Goal: Transaction & Acquisition: Purchase product/service

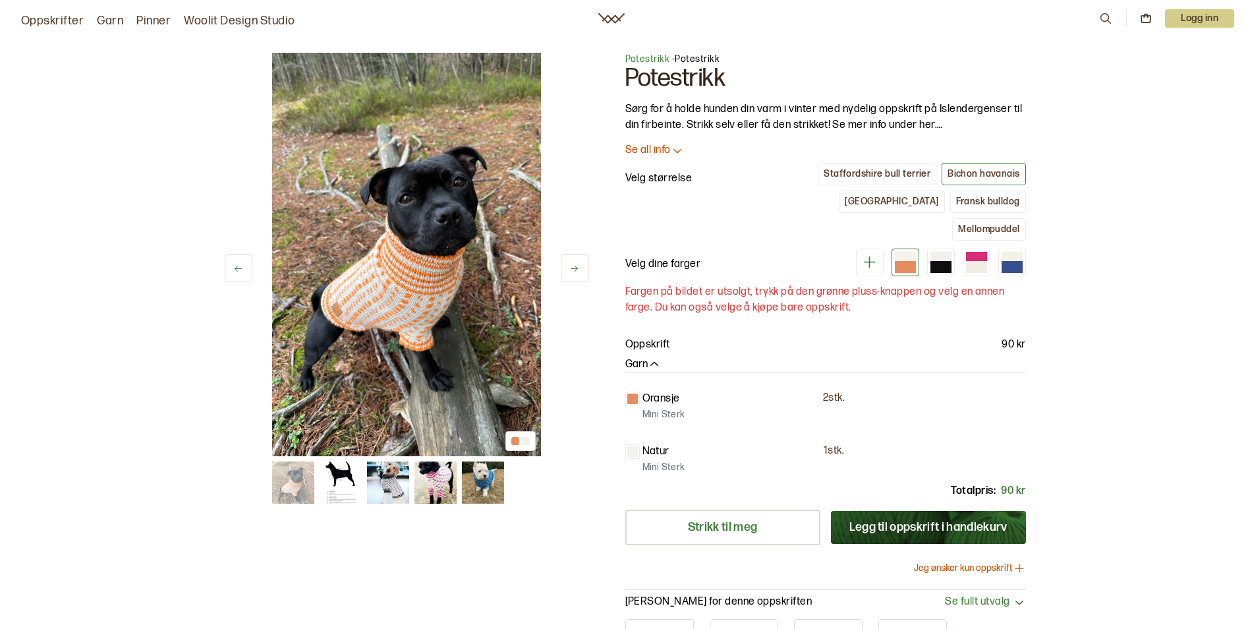
click at [662, 148] on p "Se all info" at bounding box center [648, 151] width 45 height 14
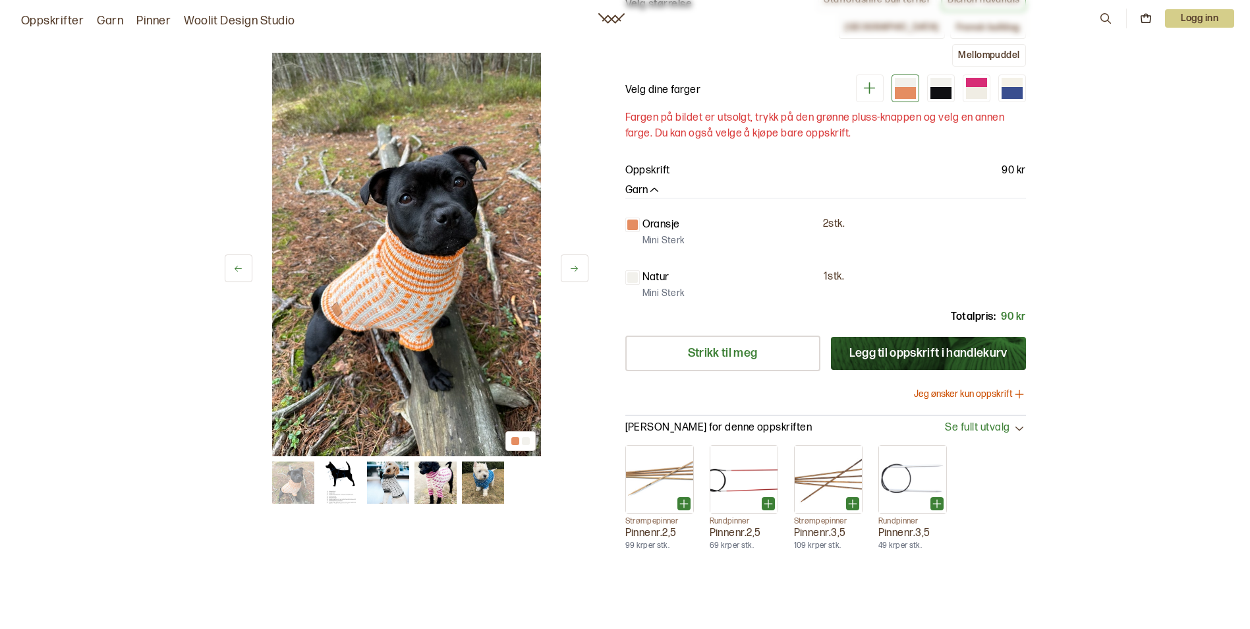
scroll to position [491, 0]
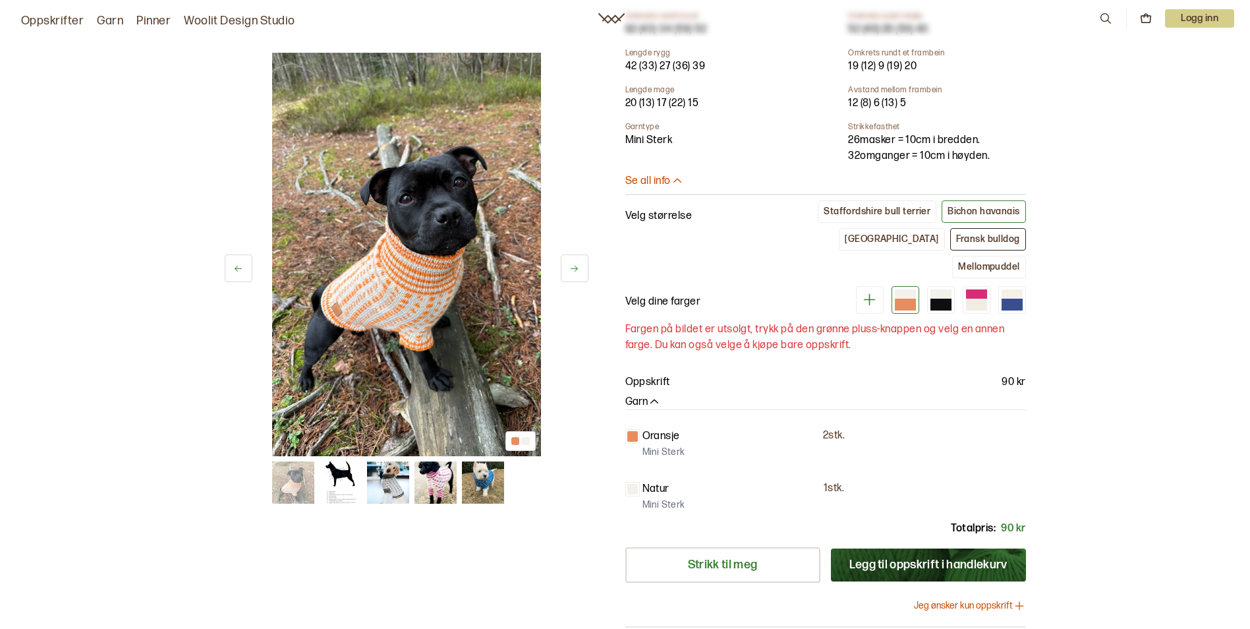
click at [956, 233] on div "Fransk bulldog" at bounding box center [988, 239] width 64 height 12
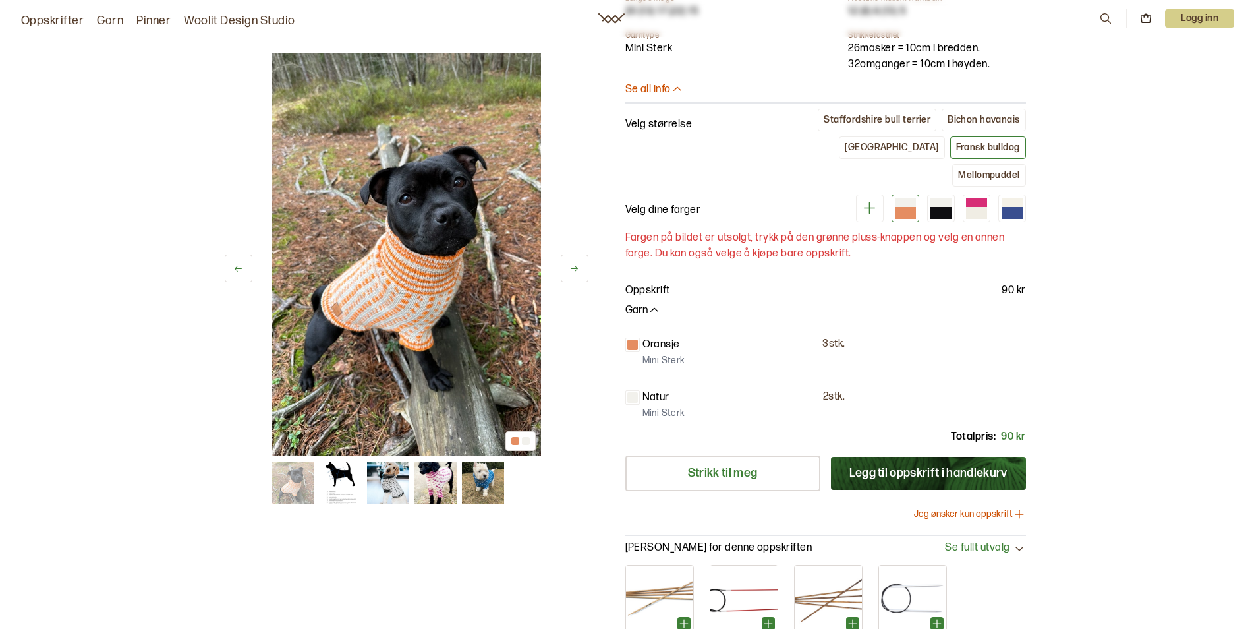
scroll to position [583, 0]
click at [656, 303] on icon "button" at bounding box center [654, 309] width 13 height 13
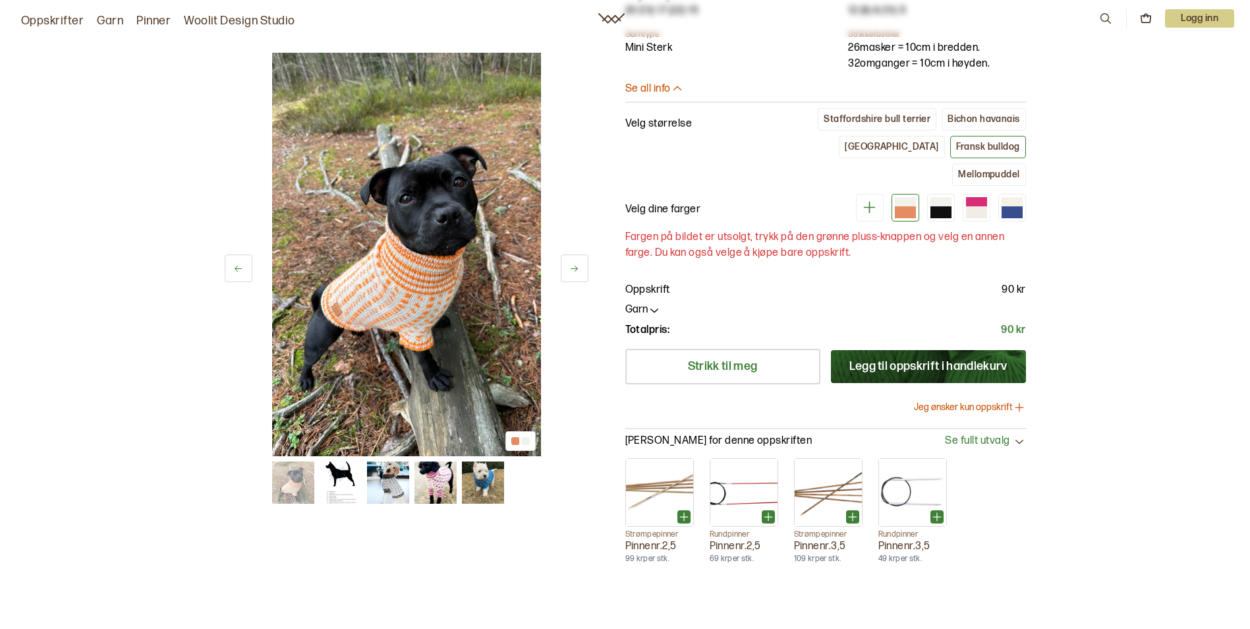
click at [427, 481] on img at bounding box center [436, 482] width 42 height 42
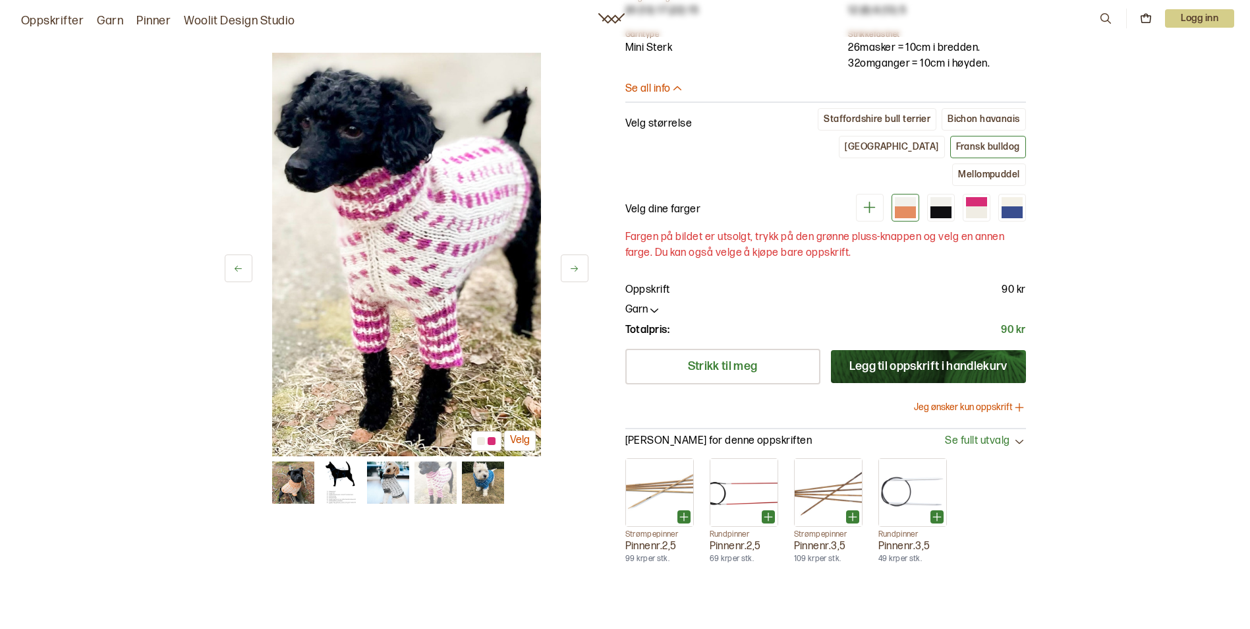
click at [469, 496] on img at bounding box center [483, 482] width 42 height 42
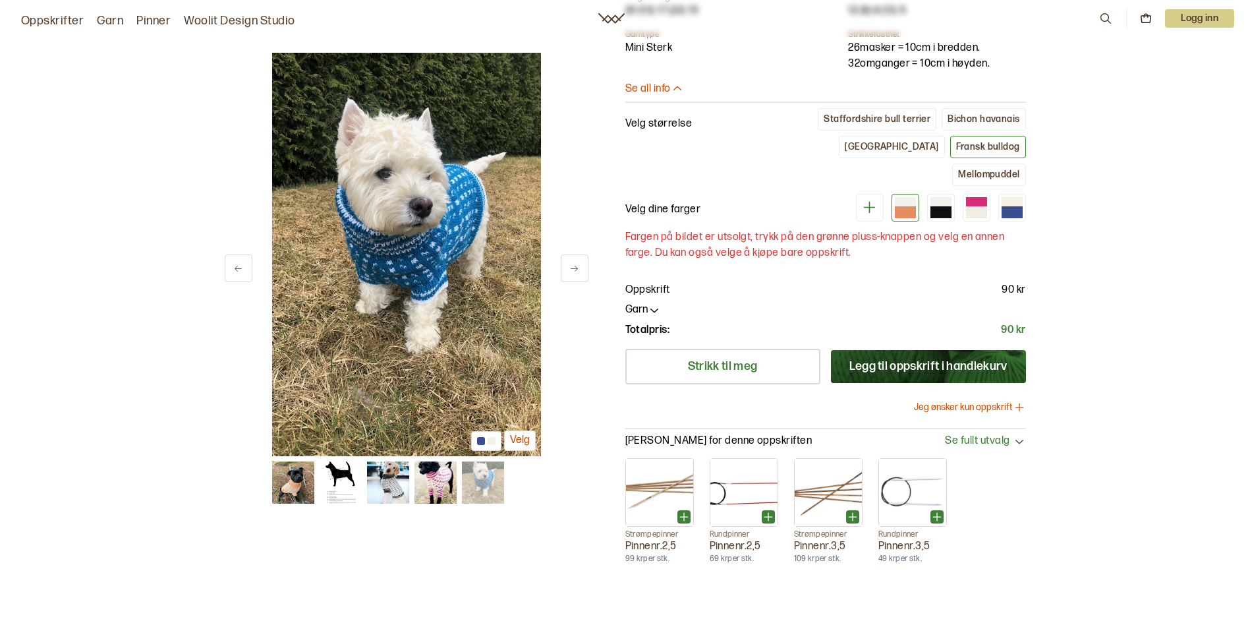
click at [415, 475] on img at bounding box center [436, 482] width 42 height 42
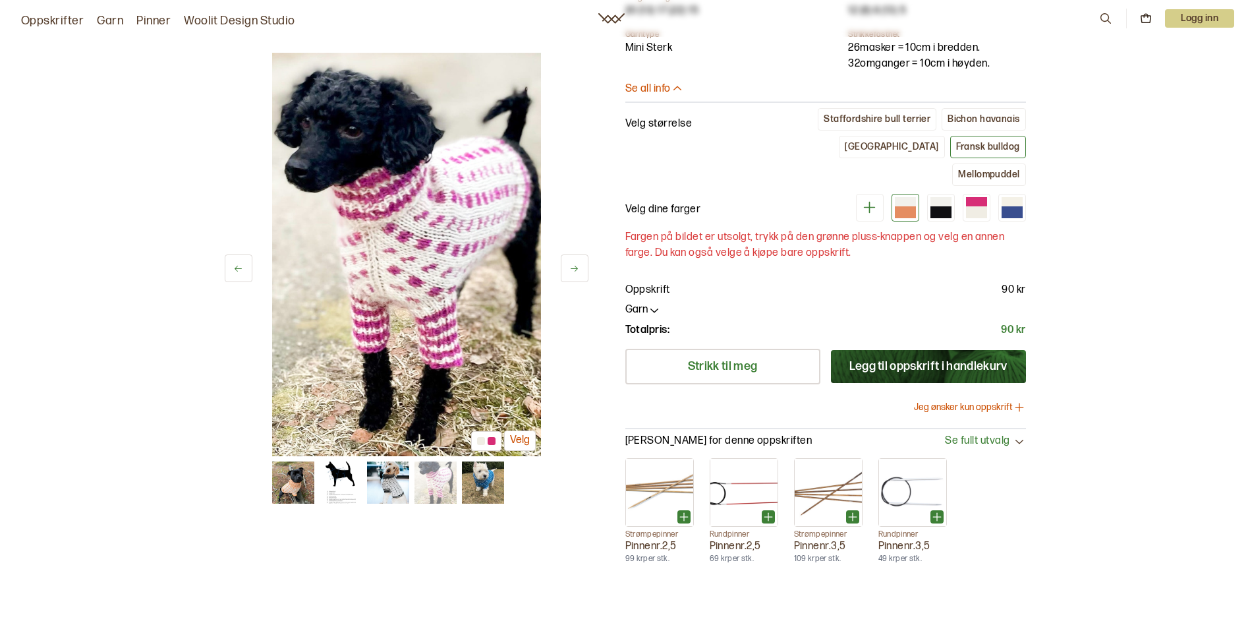
click at [395, 483] on img at bounding box center [388, 482] width 42 height 42
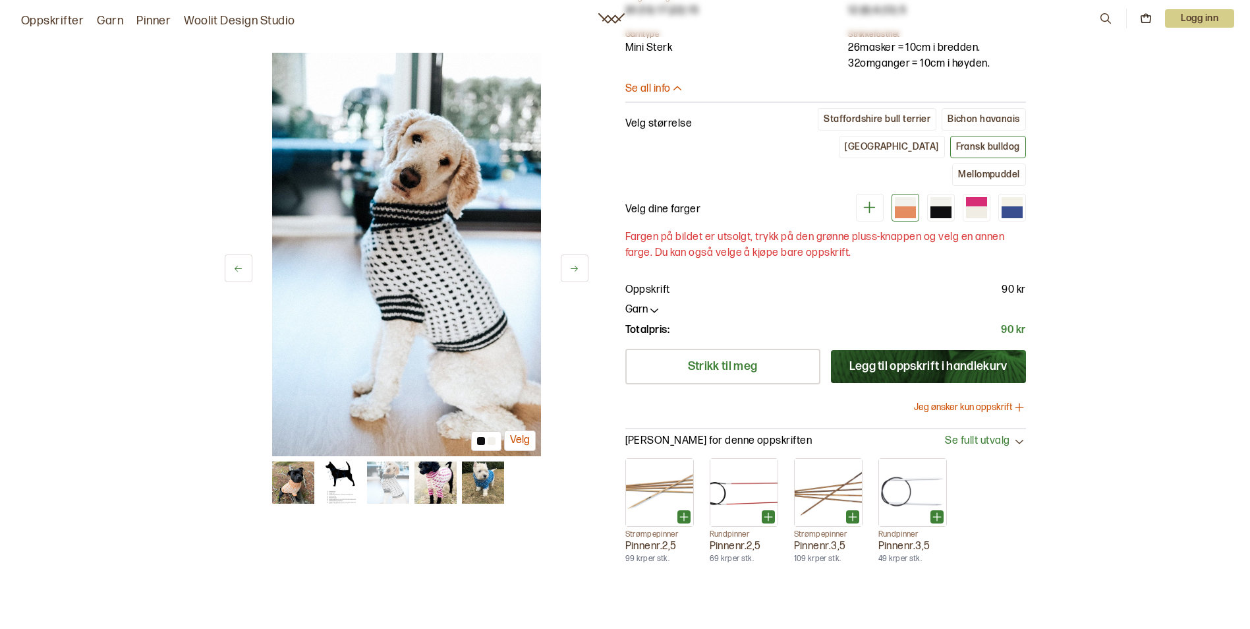
click at [352, 481] on img at bounding box center [341, 482] width 42 height 42
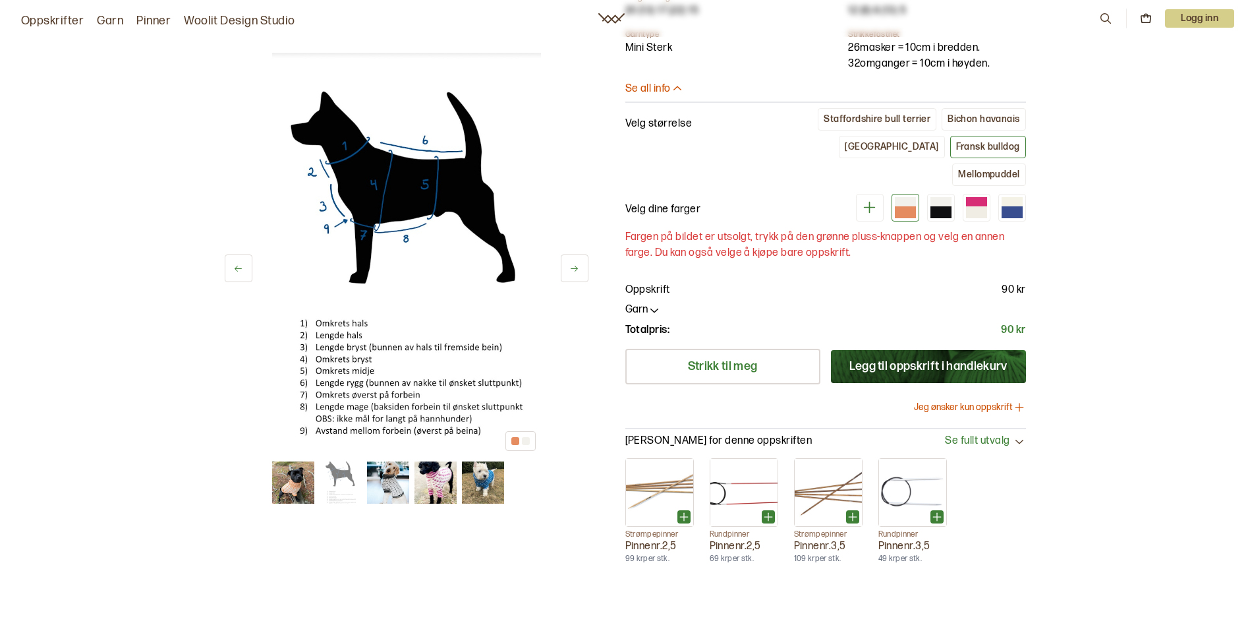
click at [282, 477] on img at bounding box center [293, 482] width 42 height 42
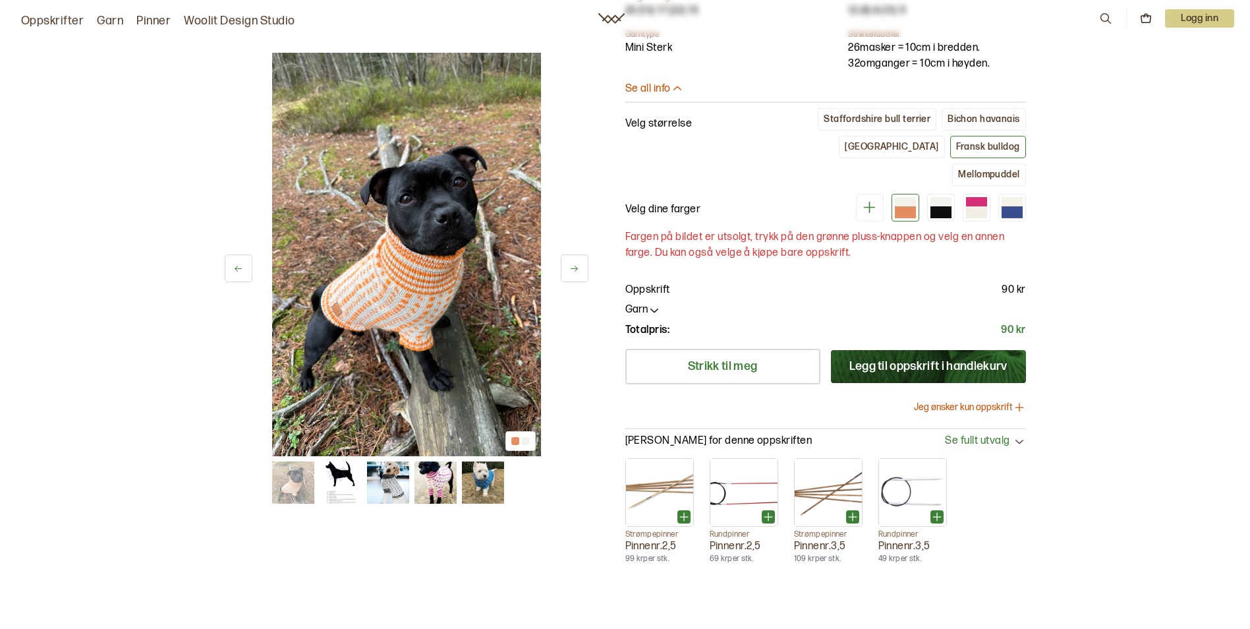
click at [481, 486] on img at bounding box center [483, 482] width 42 height 42
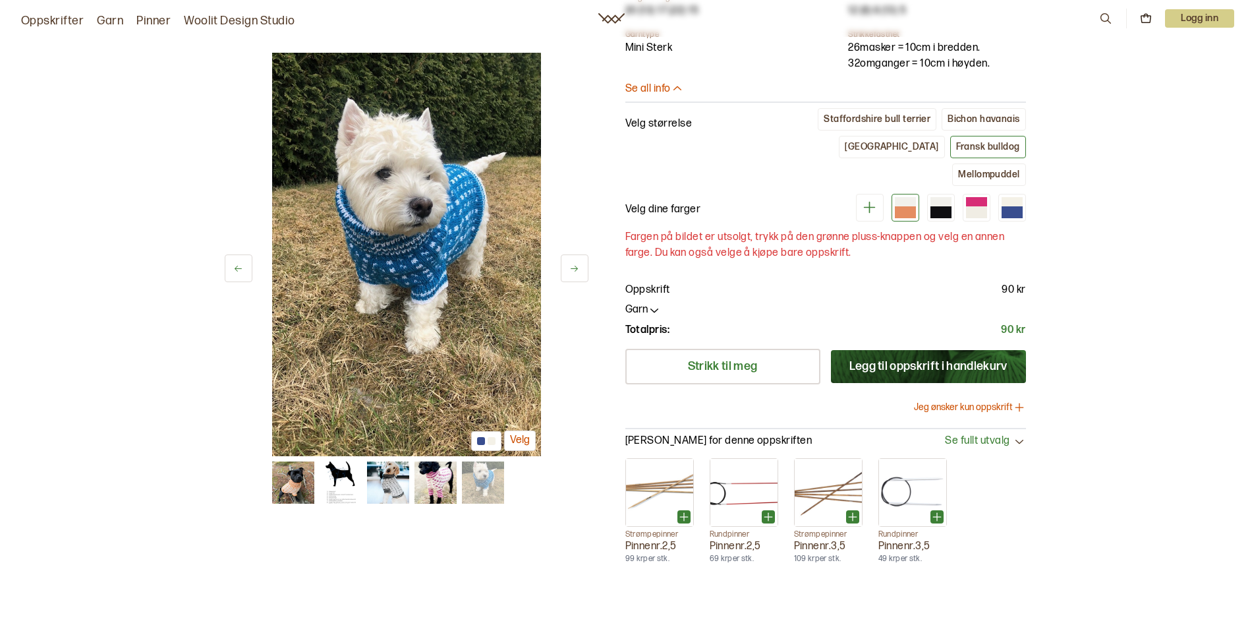
click at [946, 401] on button "Jeg ønsker kun oppskrift" at bounding box center [970, 407] width 112 height 13
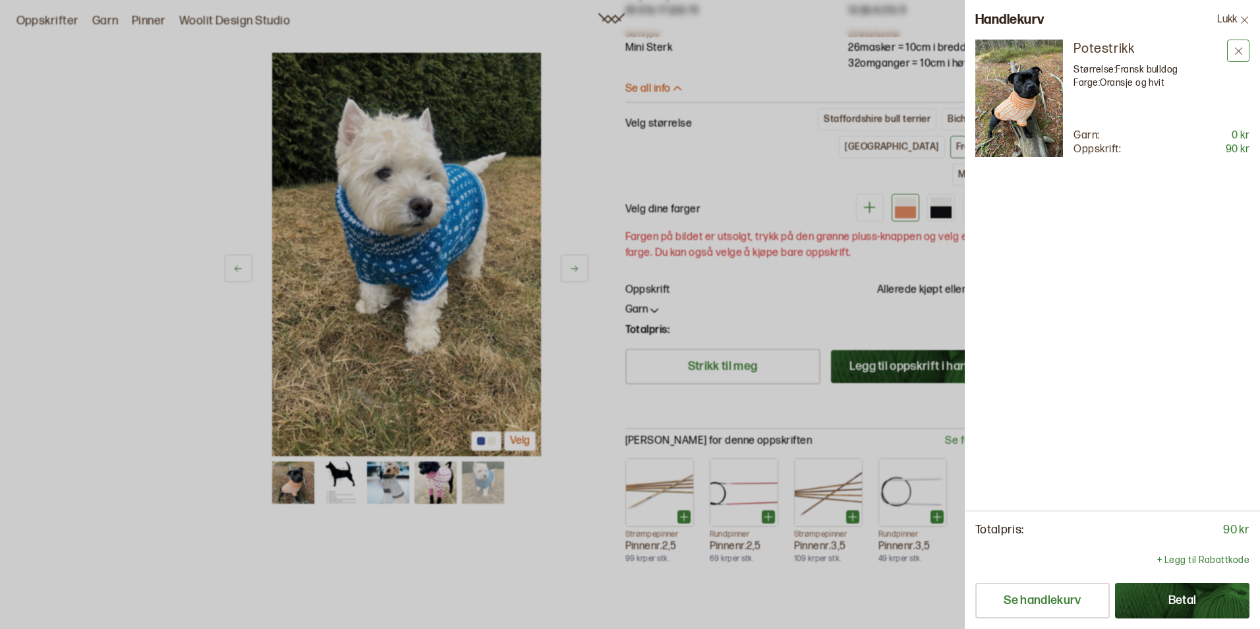
click at [1240, 49] on icon at bounding box center [1238, 50] width 7 height 7
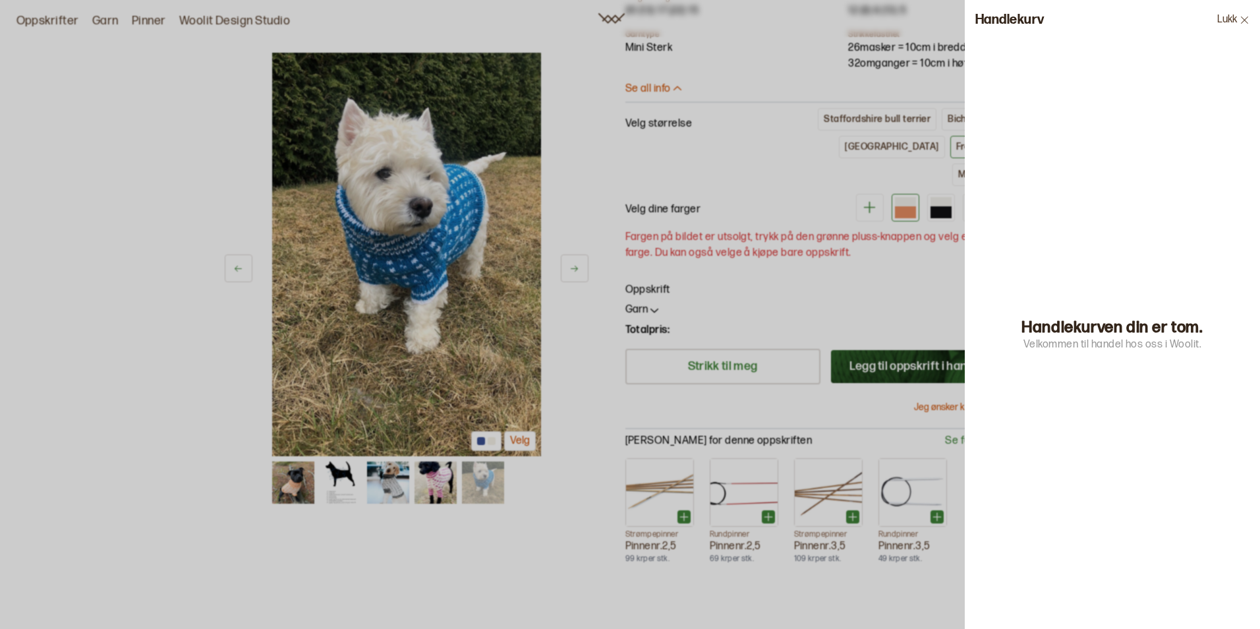
click at [860, 202] on div at bounding box center [630, 314] width 1260 height 629
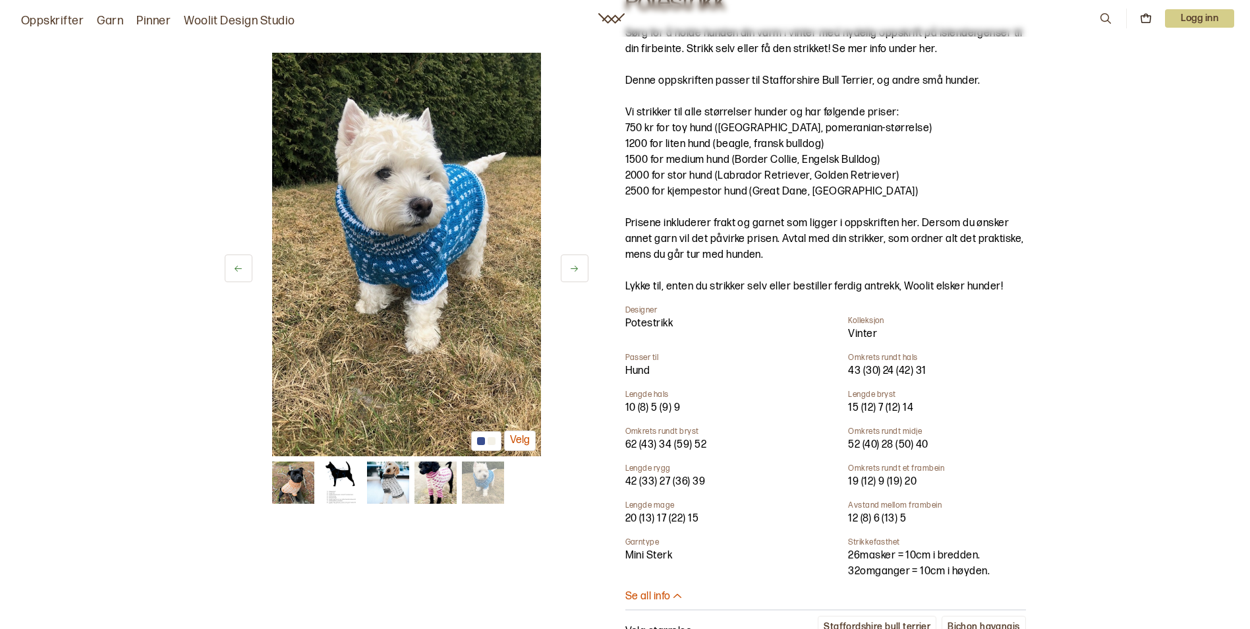
scroll to position [0, 0]
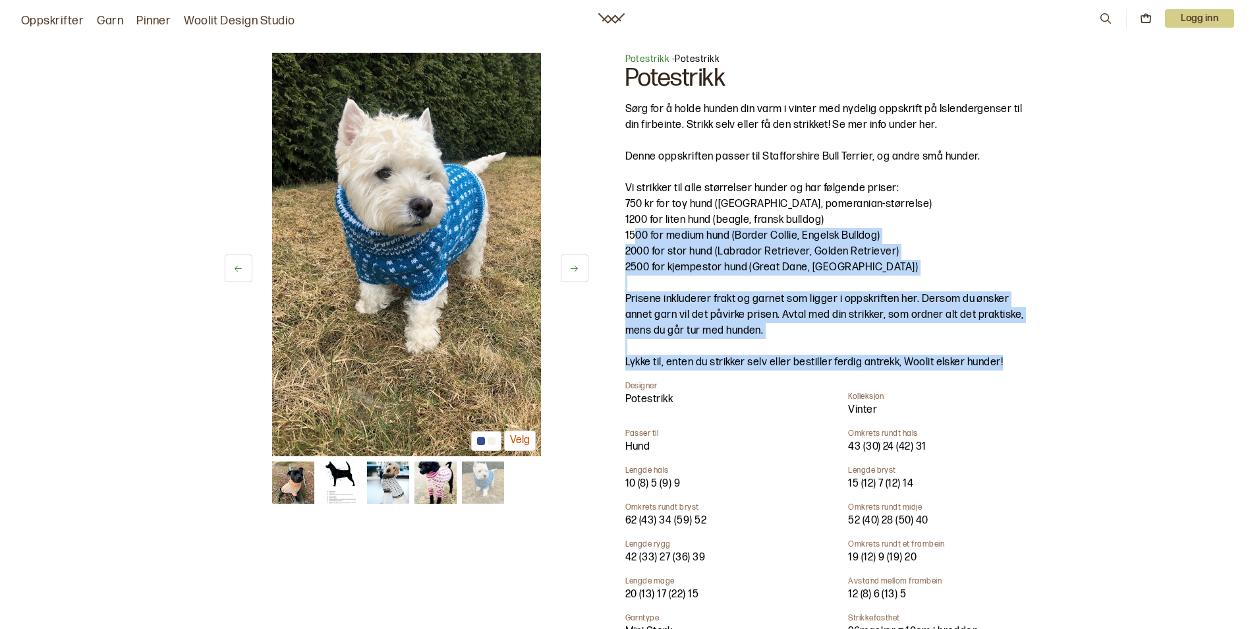
drag, startPoint x: 1002, startPoint y: 363, endPoint x: 633, endPoint y: 228, distance: 392.2
click at [633, 228] on div "Sørg for å holde hunden din varm i vinter med nydelig oppskrift på Islendergens…" at bounding box center [826, 236] width 401 height 269
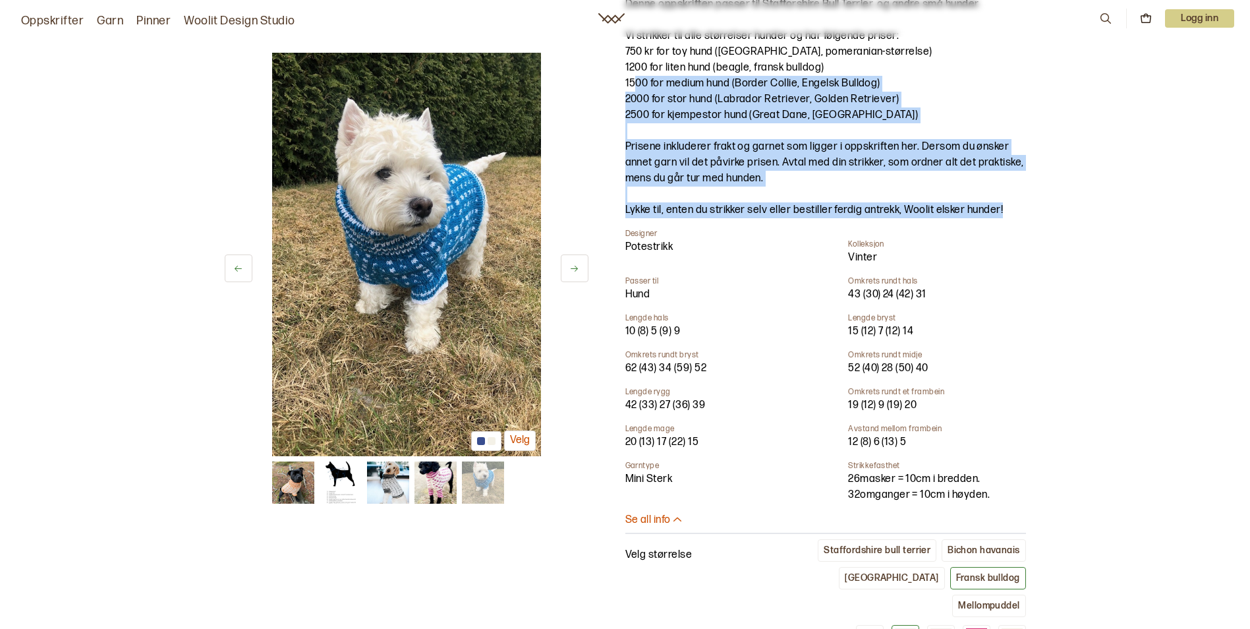
scroll to position [153, 0]
click at [386, 480] on img at bounding box center [388, 482] width 42 height 42
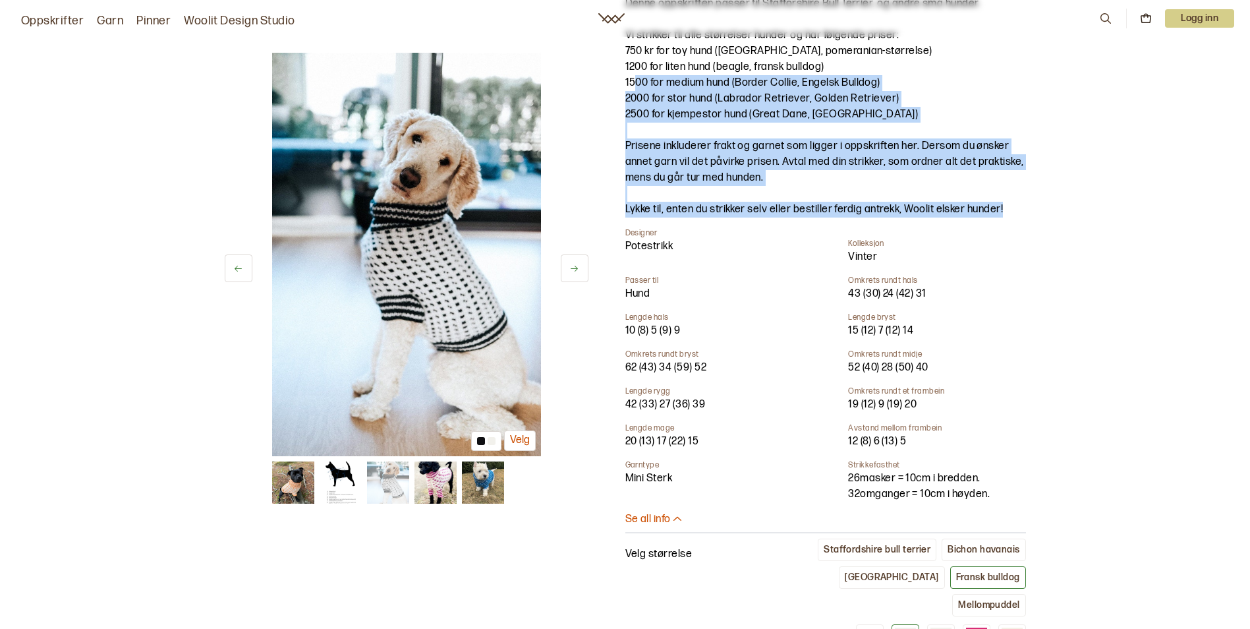
click at [442, 482] on img at bounding box center [436, 482] width 42 height 42
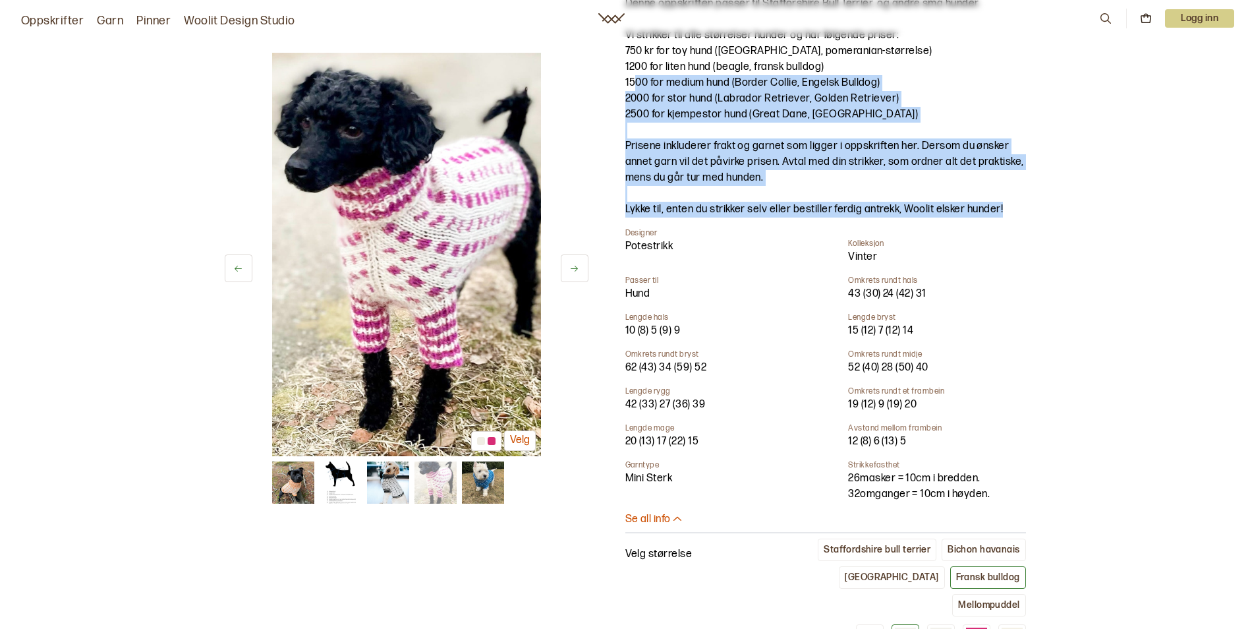
click at [478, 490] on img at bounding box center [483, 482] width 42 height 42
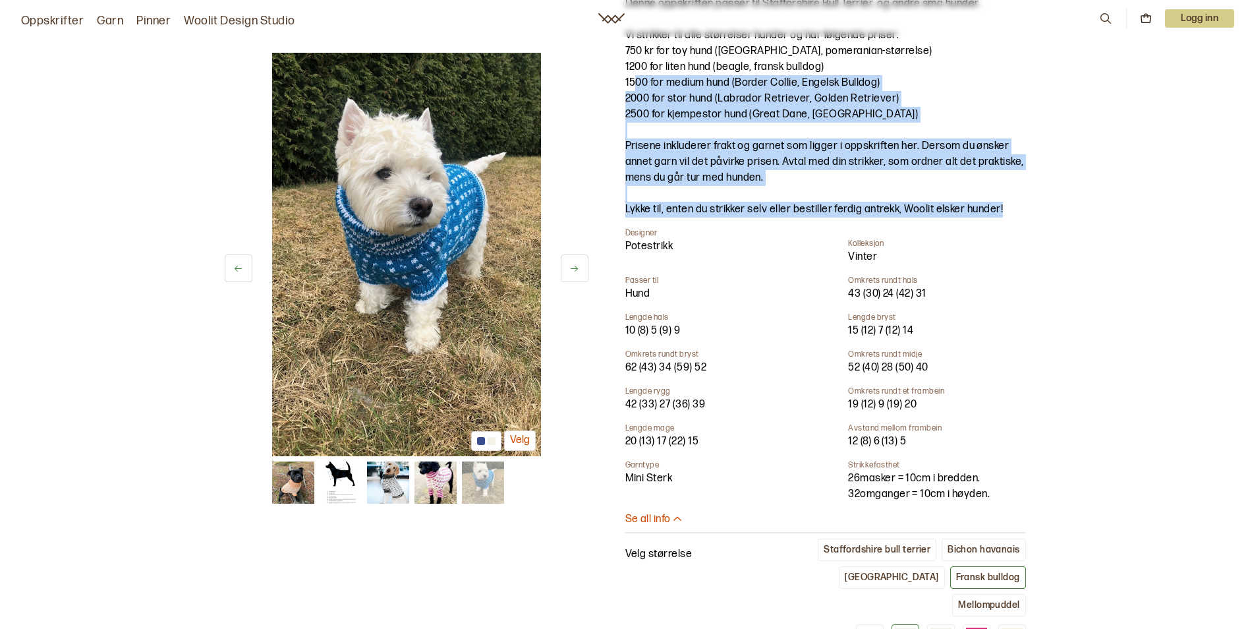
click at [442, 485] on img at bounding box center [436, 482] width 42 height 42
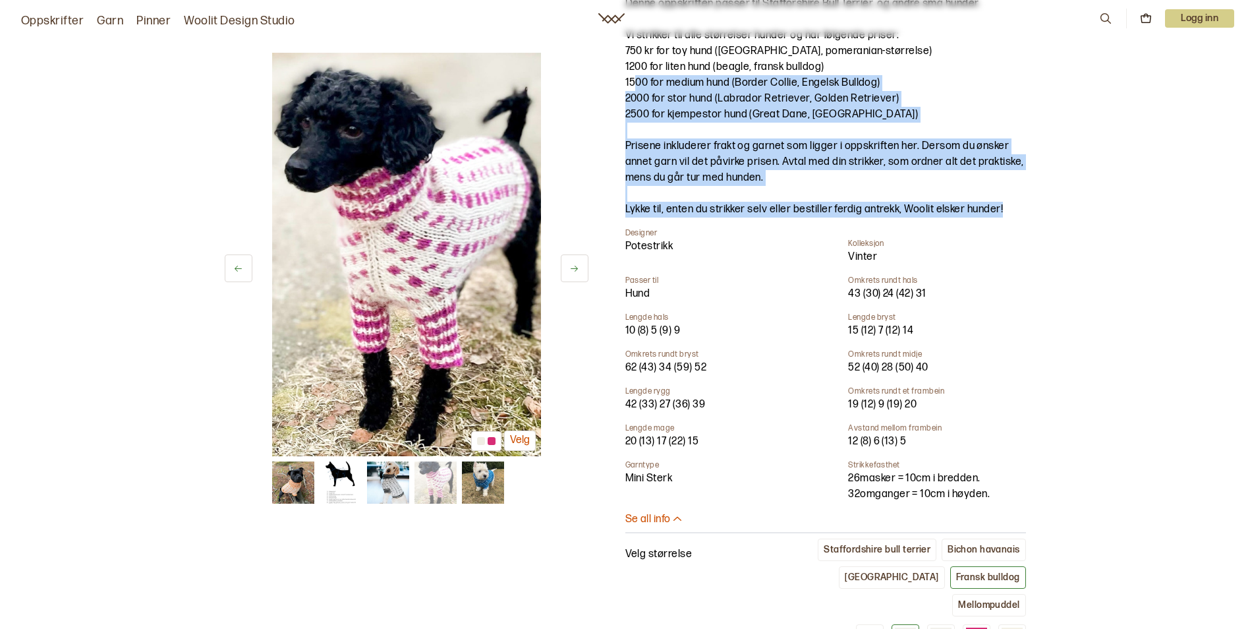
click at [293, 492] on img at bounding box center [293, 482] width 42 height 42
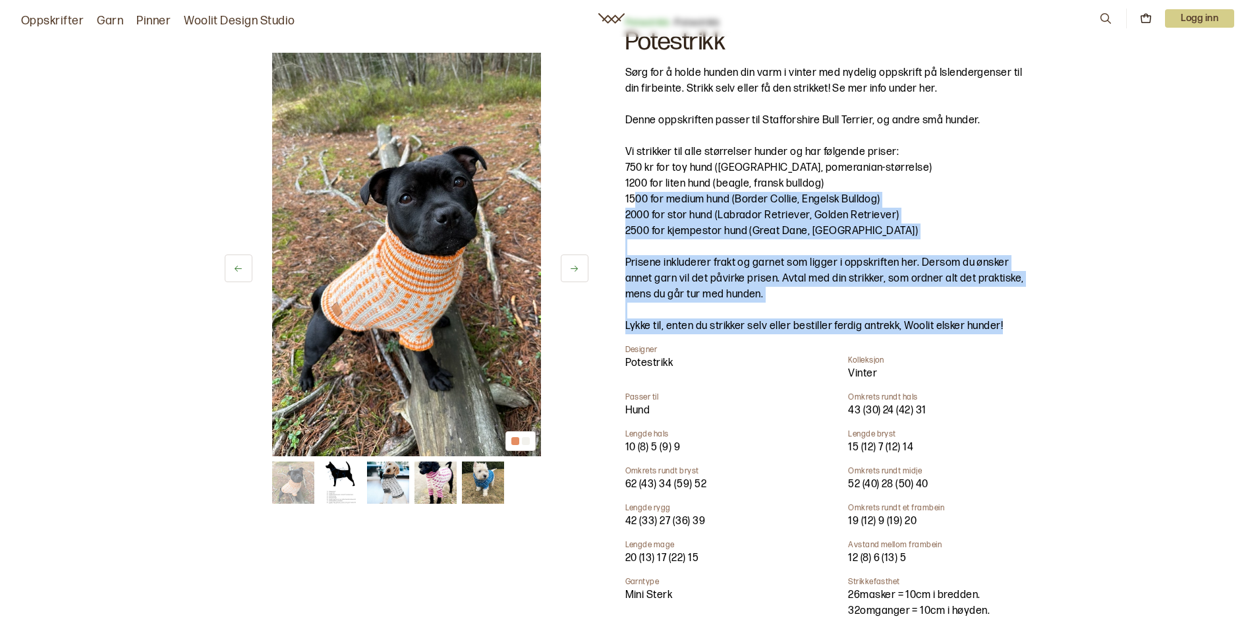
scroll to position [0, 0]
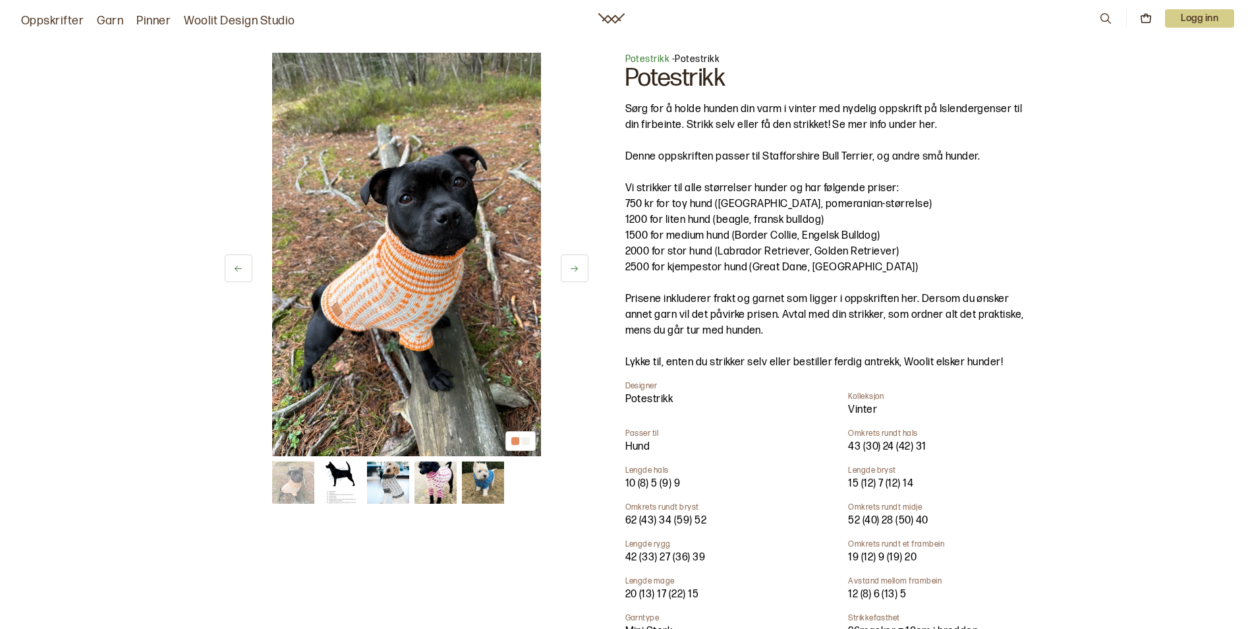
click at [896, 222] on p "1200 for liten hund (beagle, fransk bulldog)" at bounding box center [826, 220] width 401 height 16
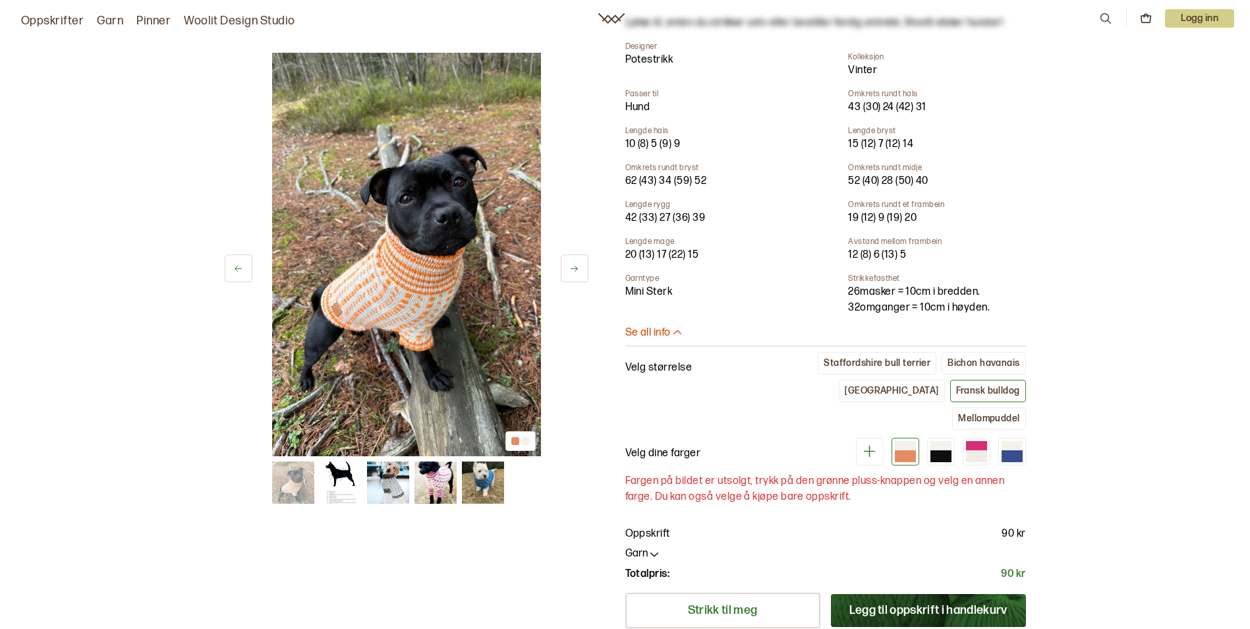
scroll to position [340, 0]
click at [999, 412] on div "Mellompuddel" at bounding box center [988, 418] width 61 height 12
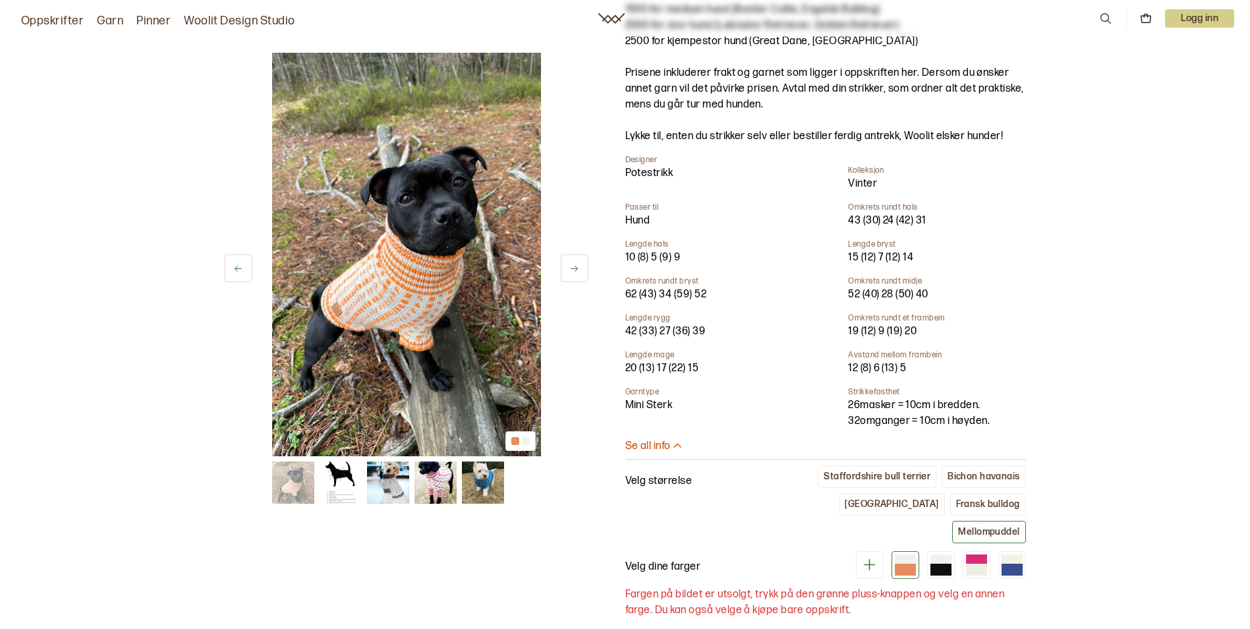
scroll to position [225, 0]
click at [876, 479] on div "Staffordshire bull terrier" at bounding box center [877, 477] width 107 height 12
click at [1020, 564] on div at bounding box center [1012, 570] width 21 height 12
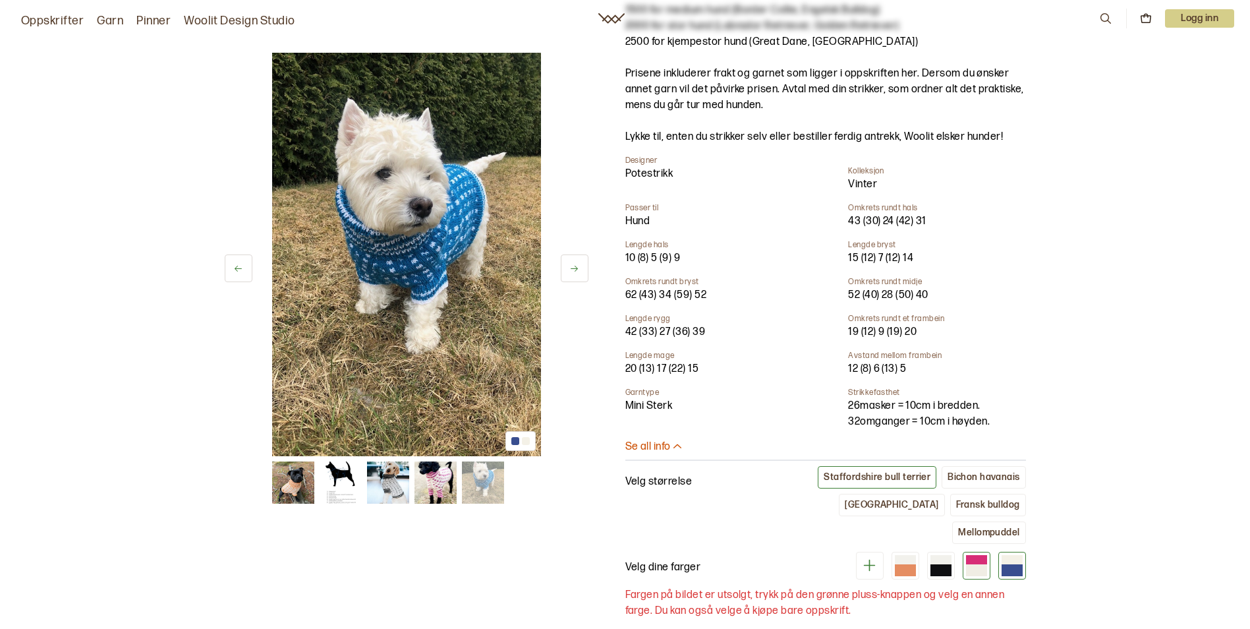
click at [972, 564] on div at bounding box center [976, 570] width 21 height 12
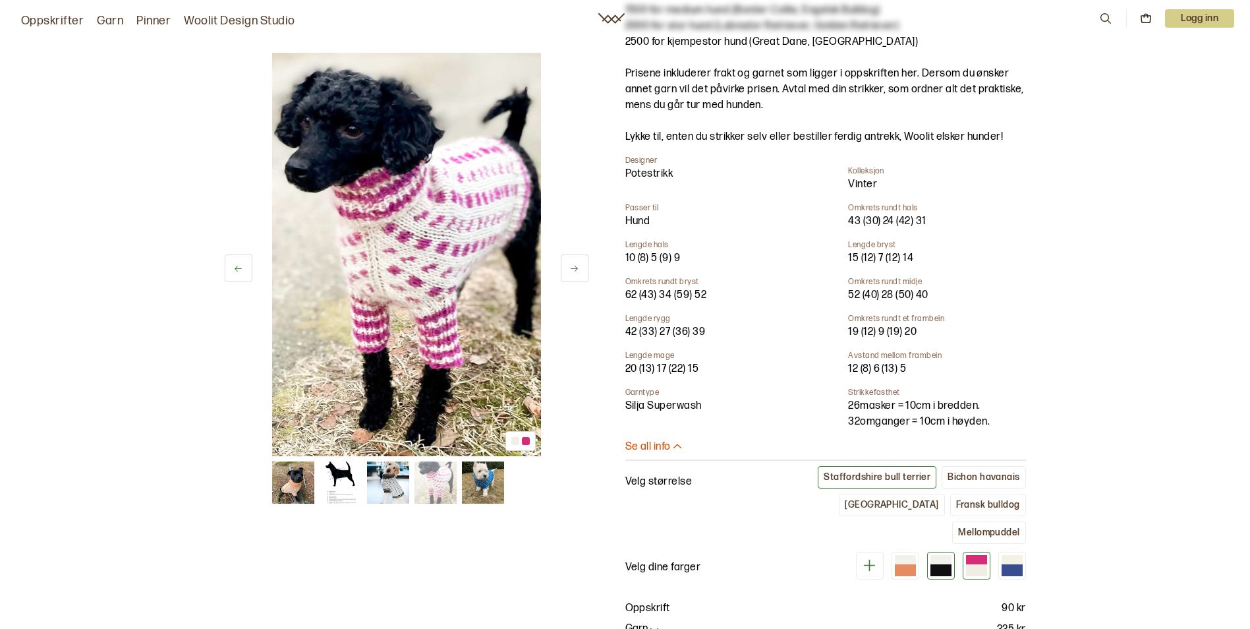
click at [932, 555] on div at bounding box center [941, 559] width 21 height 9
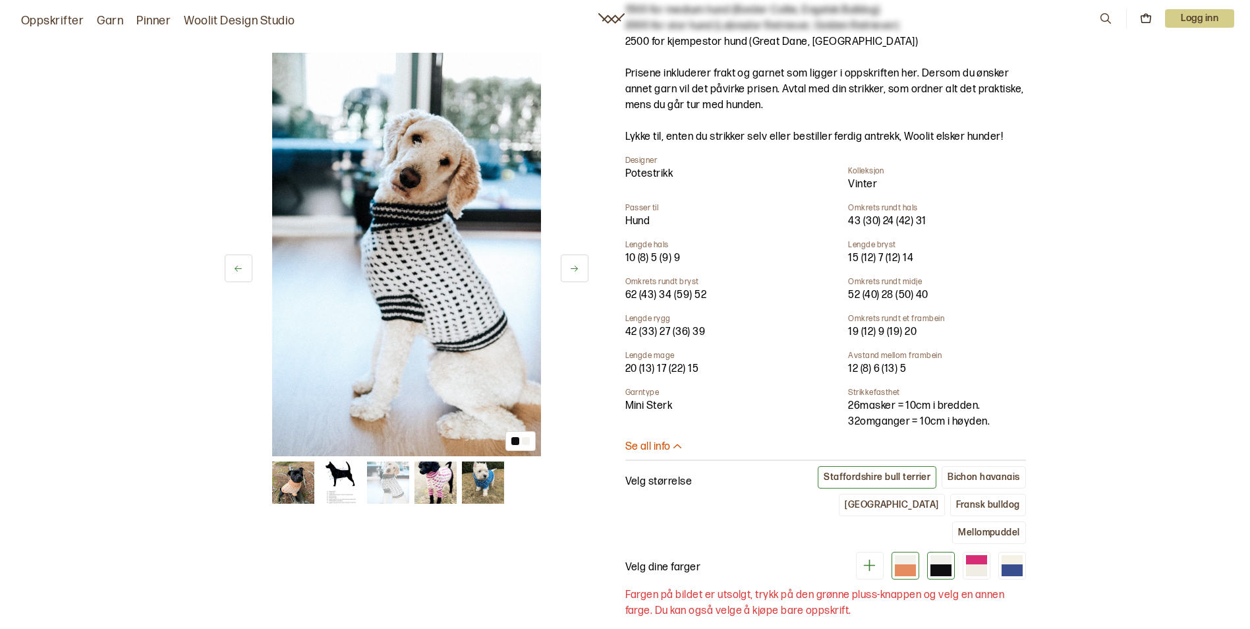
click at [905, 555] on div at bounding box center [905, 559] width 21 height 9
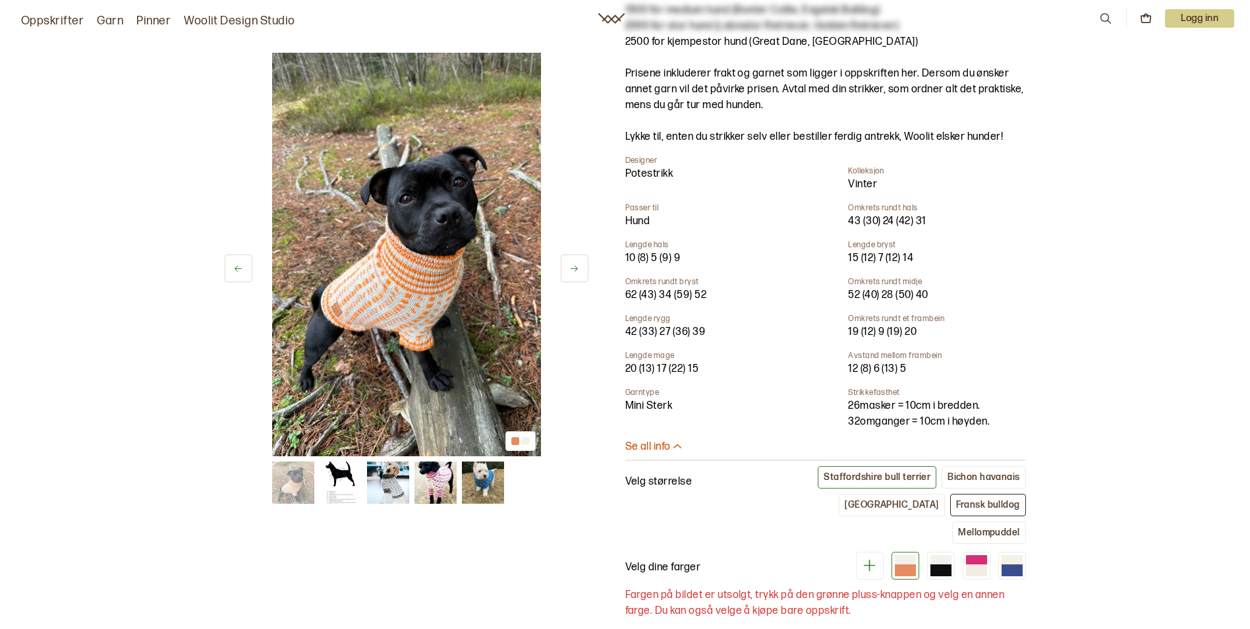
click at [950, 497] on button "Fransk bulldog" at bounding box center [988, 505] width 76 height 22
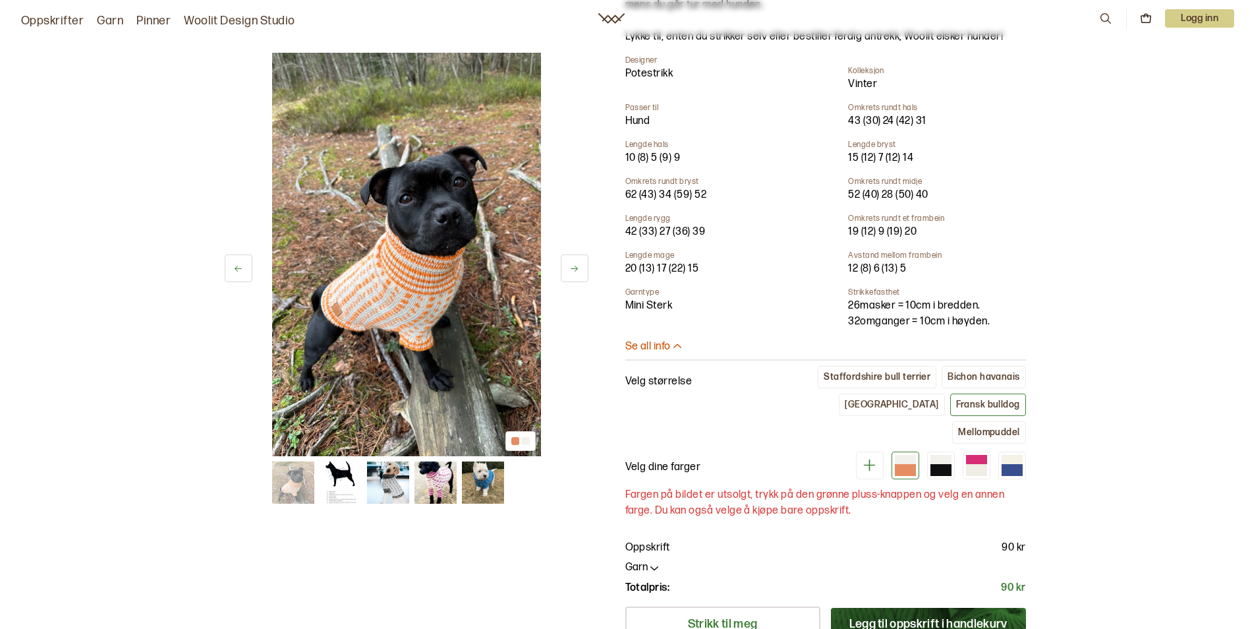
scroll to position [326, 0]
click at [862, 373] on div "Staffordshire bull terrier" at bounding box center [877, 376] width 107 height 12
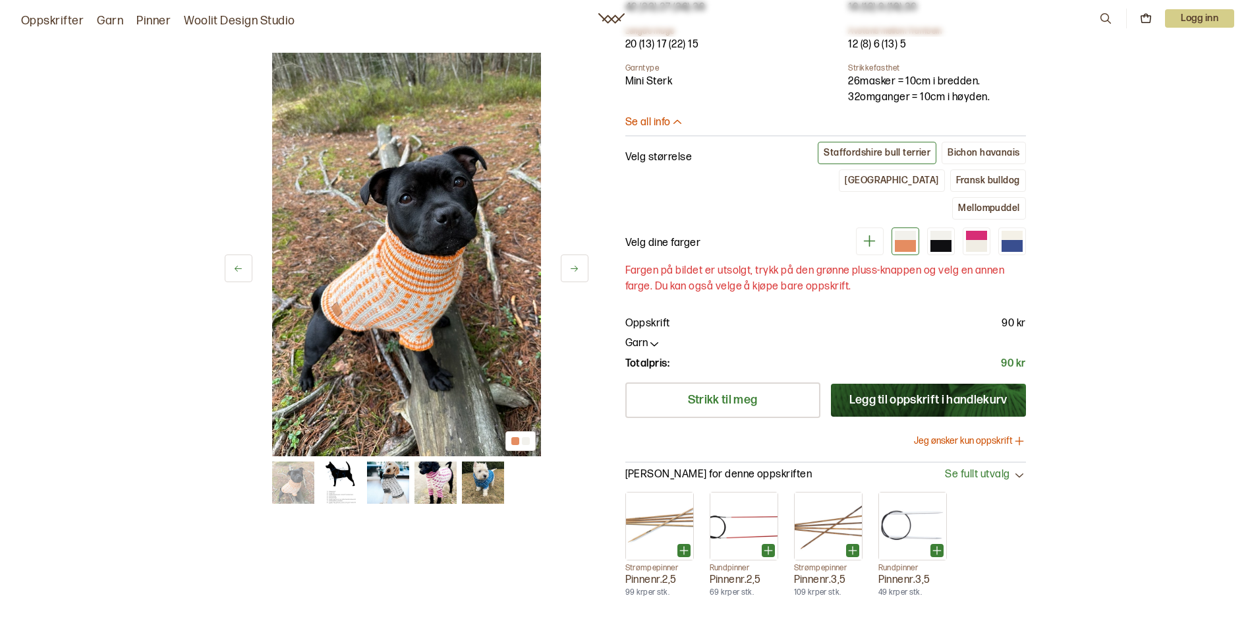
scroll to position [550, 0]
click at [964, 434] on button "Jeg ønsker kun oppskrift" at bounding box center [970, 440] width 112 height 13
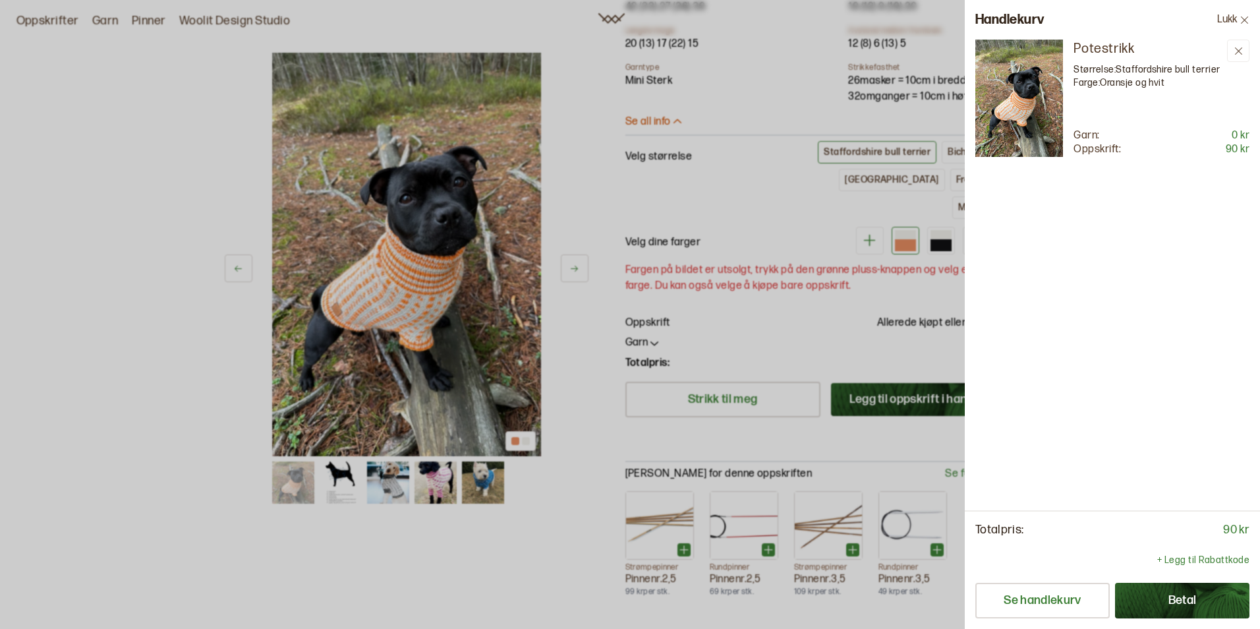
click at [382, 540] on div at bounding box center [630, 314] width 1260 height 629
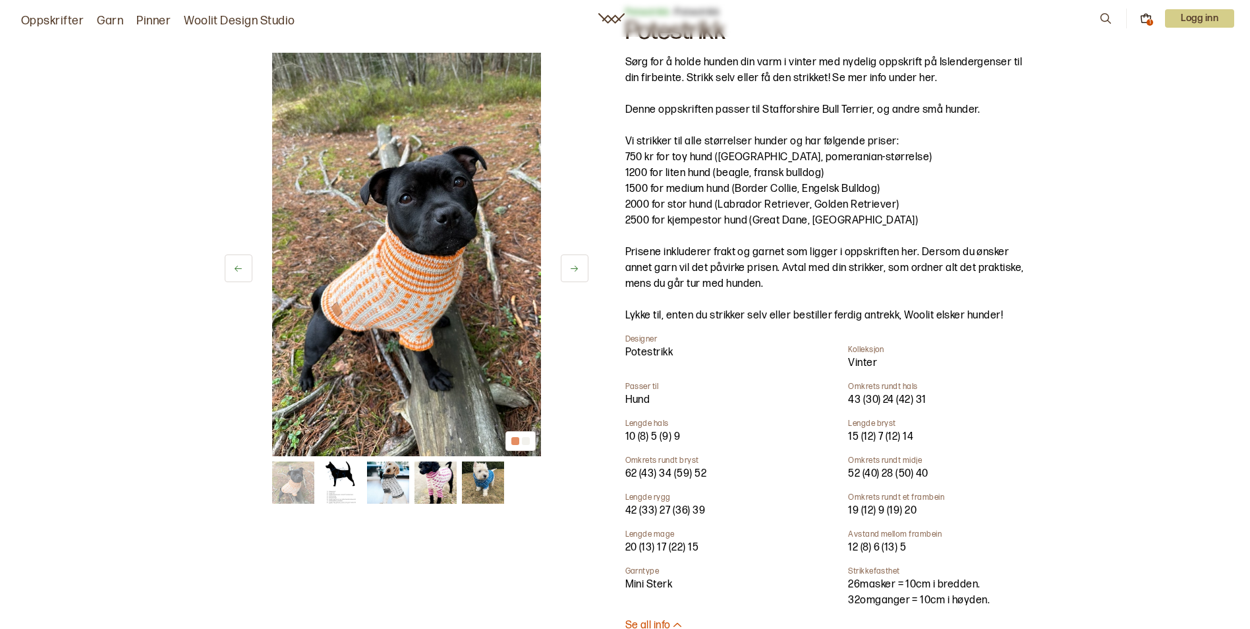
scroll to position [0, 0]
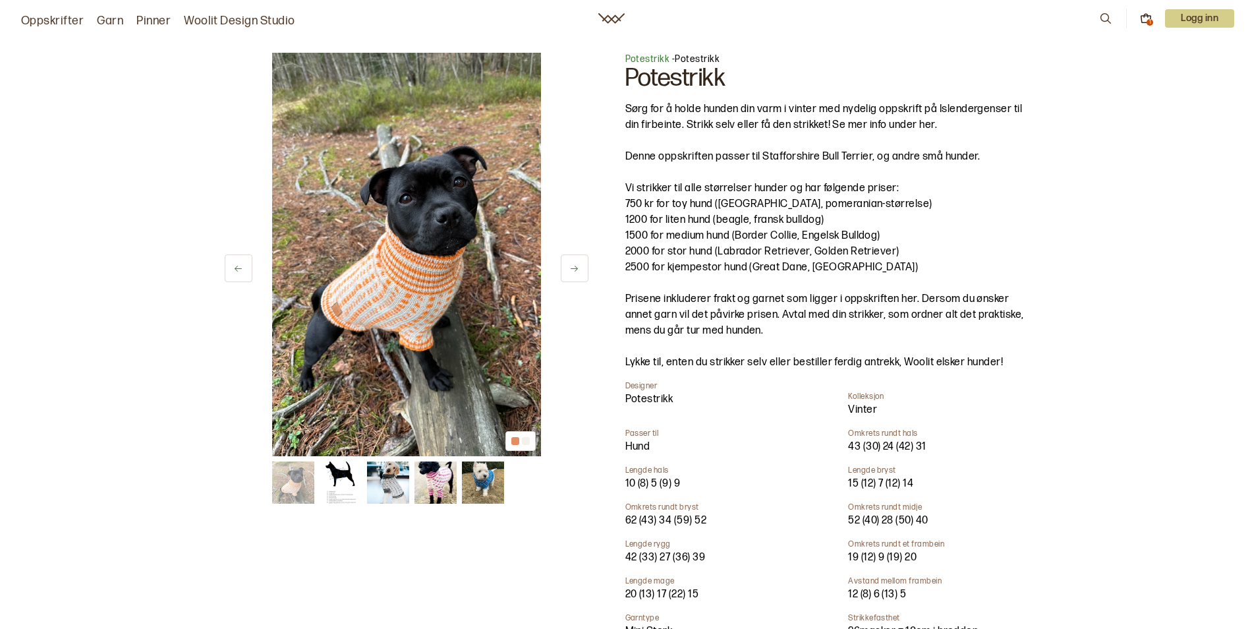
click at [224, 22] on link "Woolit Design Studio" at bounding box center [239, 21] width 111 height 18
